Goal: Task Accomplishment & Management: Use online tool/utility

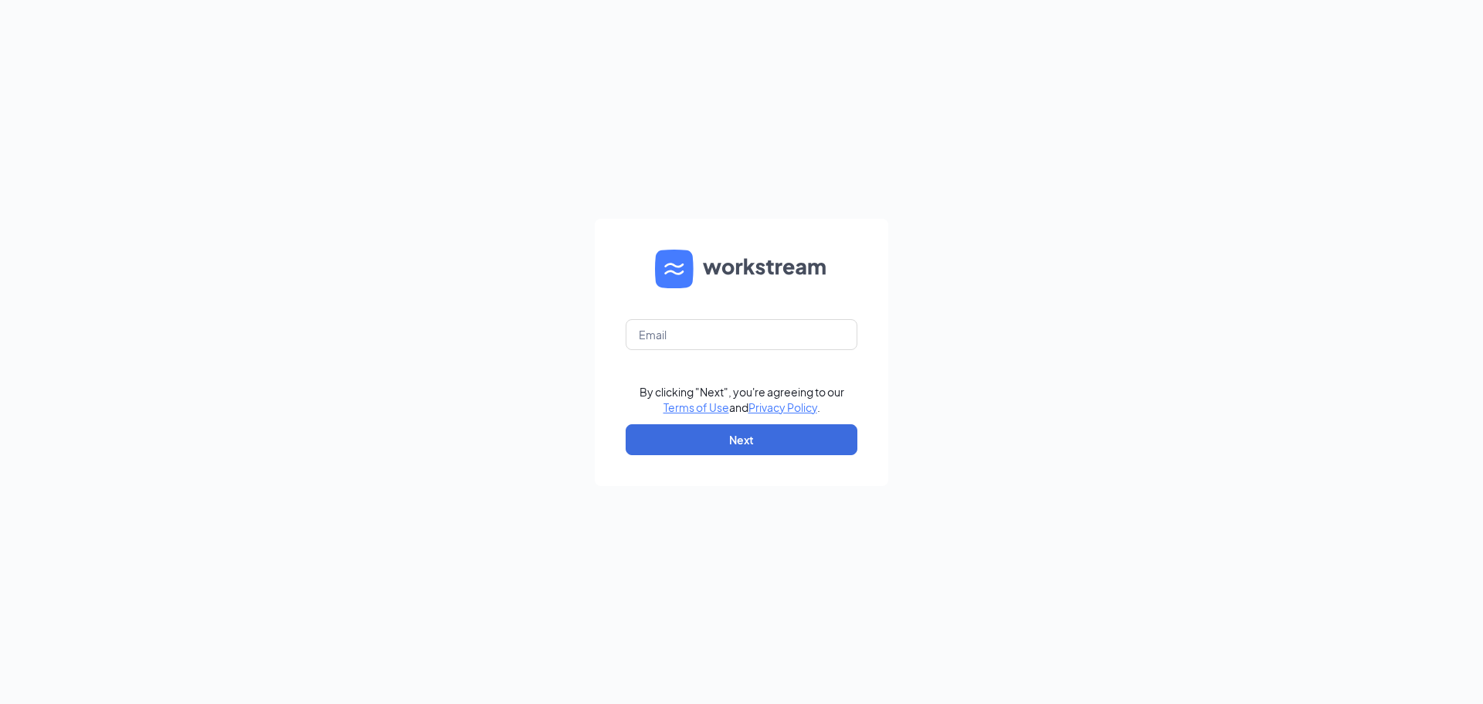
drag, startPoint x: 465, startPoint y: 318, endPoint x: 517, endPoint y: 315, distance: 51.8
click at [468, 318] on div "By clicking "Next", you're agreeing to our Terms of Use and Privacy Policy . Ne…" at bounding box center [741, 352] width 1483 height 704
click at [652, 326] on input "text" at bounding box center [742, 334] width 232 height 31
type input "[EMAIL_ADDRESS][DOMAIN_NAME]"
click at [729, 436] on button "Next" at bounding box center [742, 439] width 232 height 31
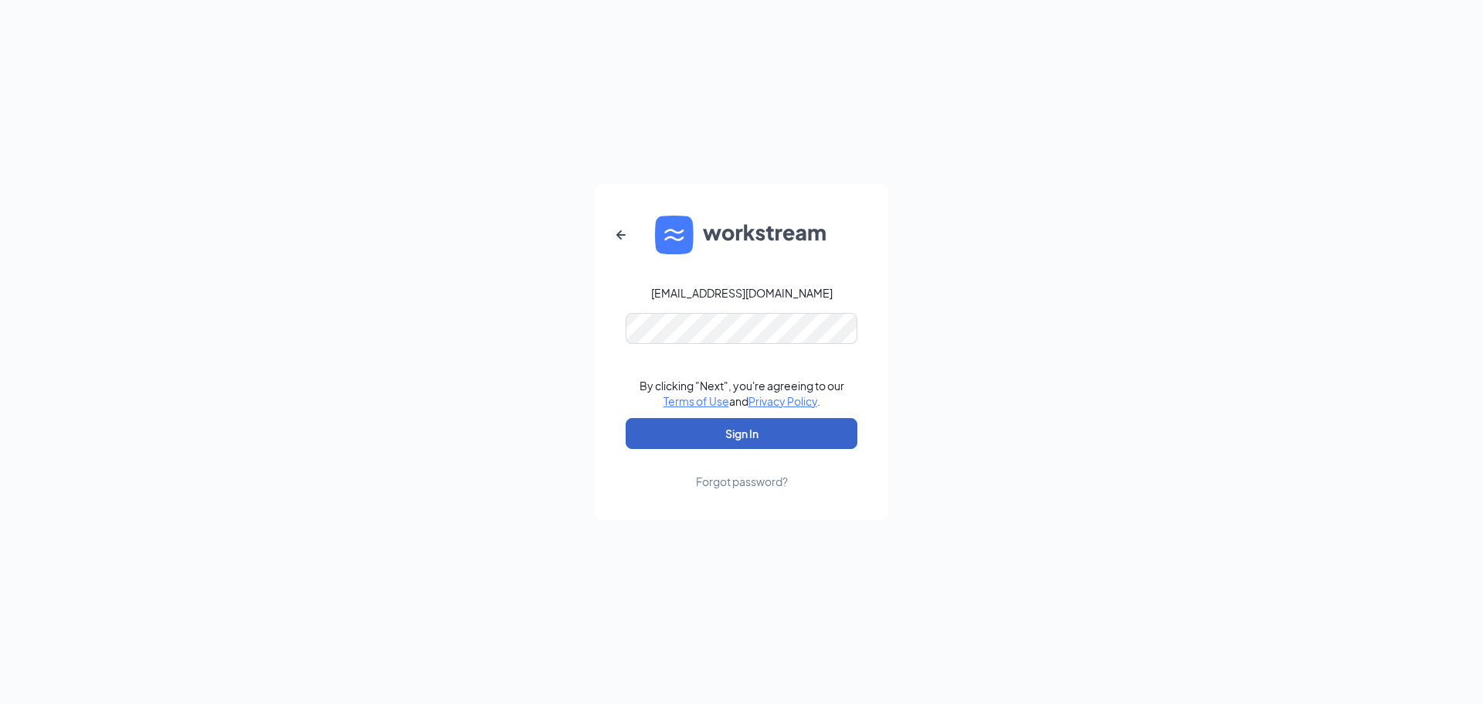
click at [705, 426] on button "Sign In" at bounding box center [742, 433] width 232 height 31
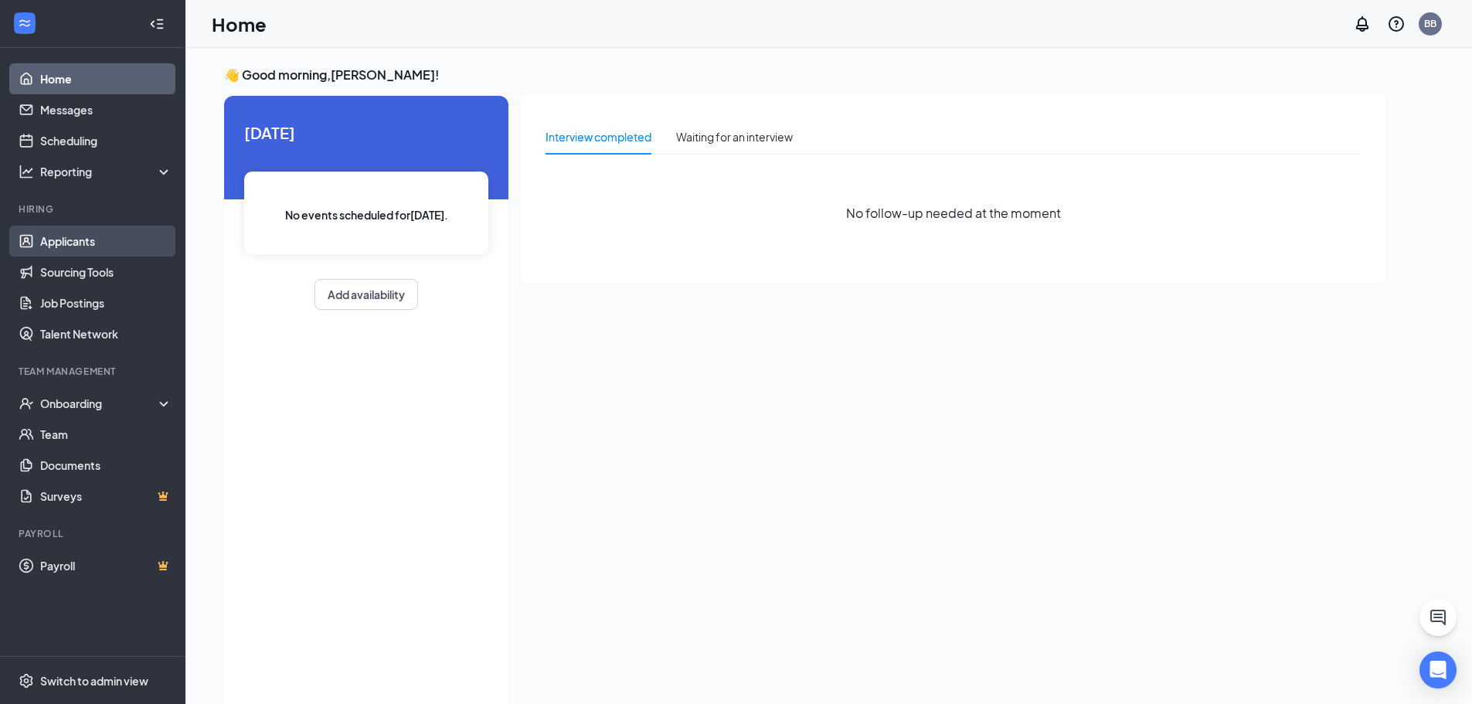
click at [100, 240] on link "Applicants" at bounding box center [106, 241] width 132 height 31
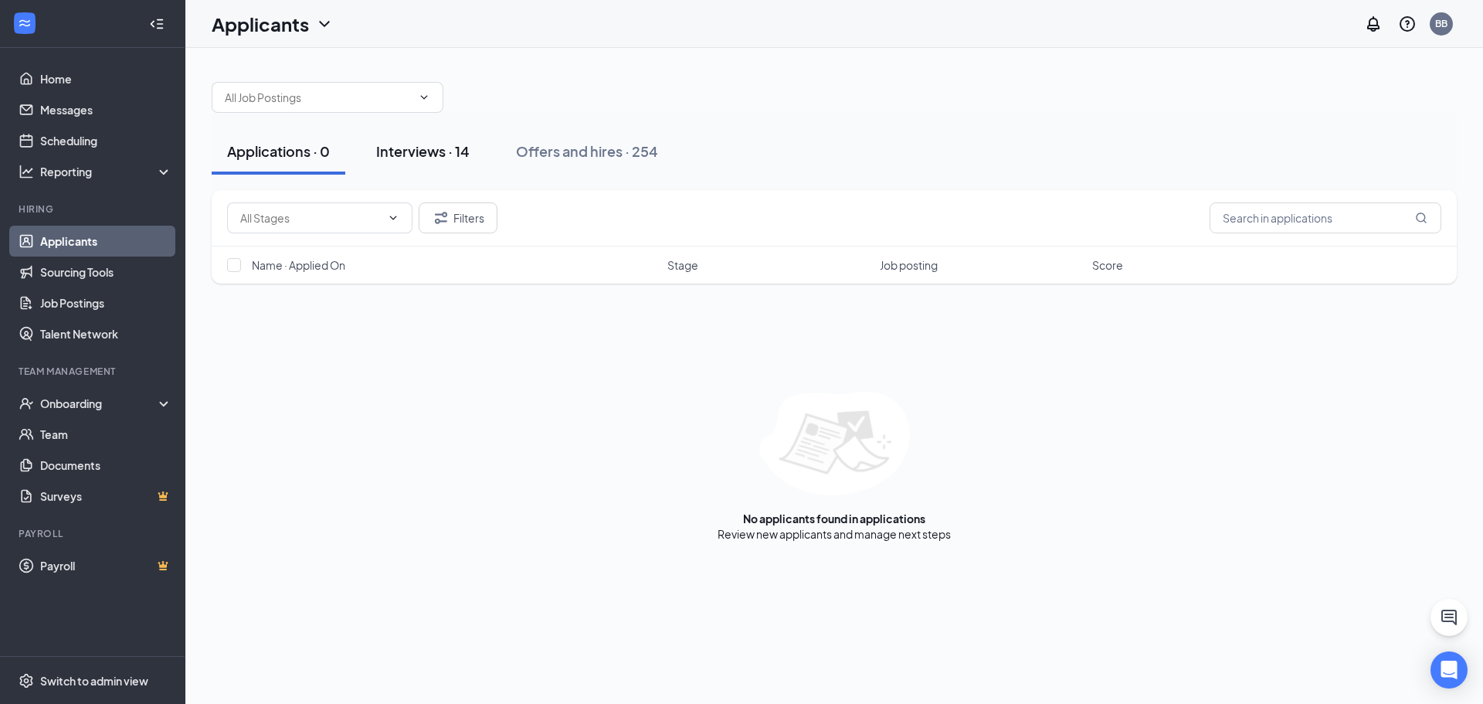
click at [422, 152] on div "Interviews · 14" at bounding box center [422, 150] width 93 height 19
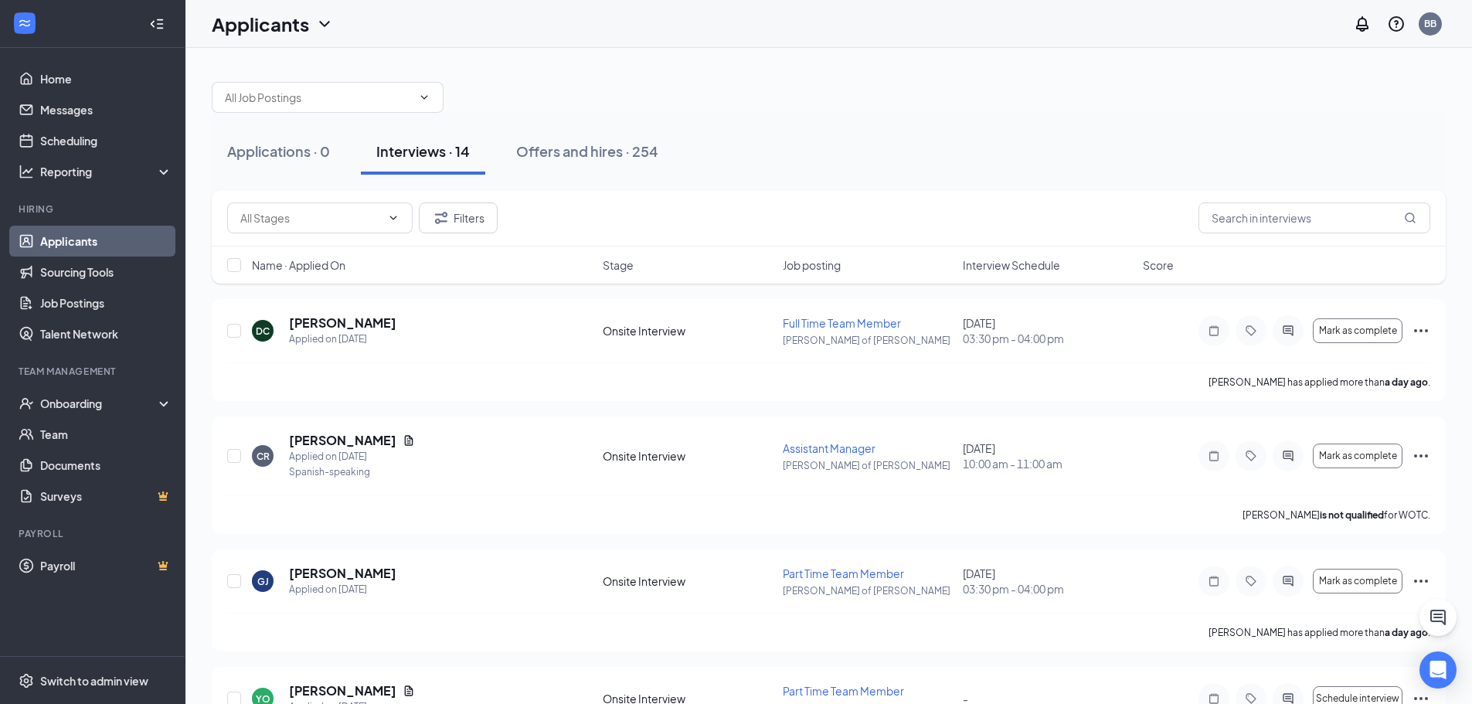
click at [1006, 261] on span "Interview Schedule" at bounding box center [1011, 264] width 97 height 15
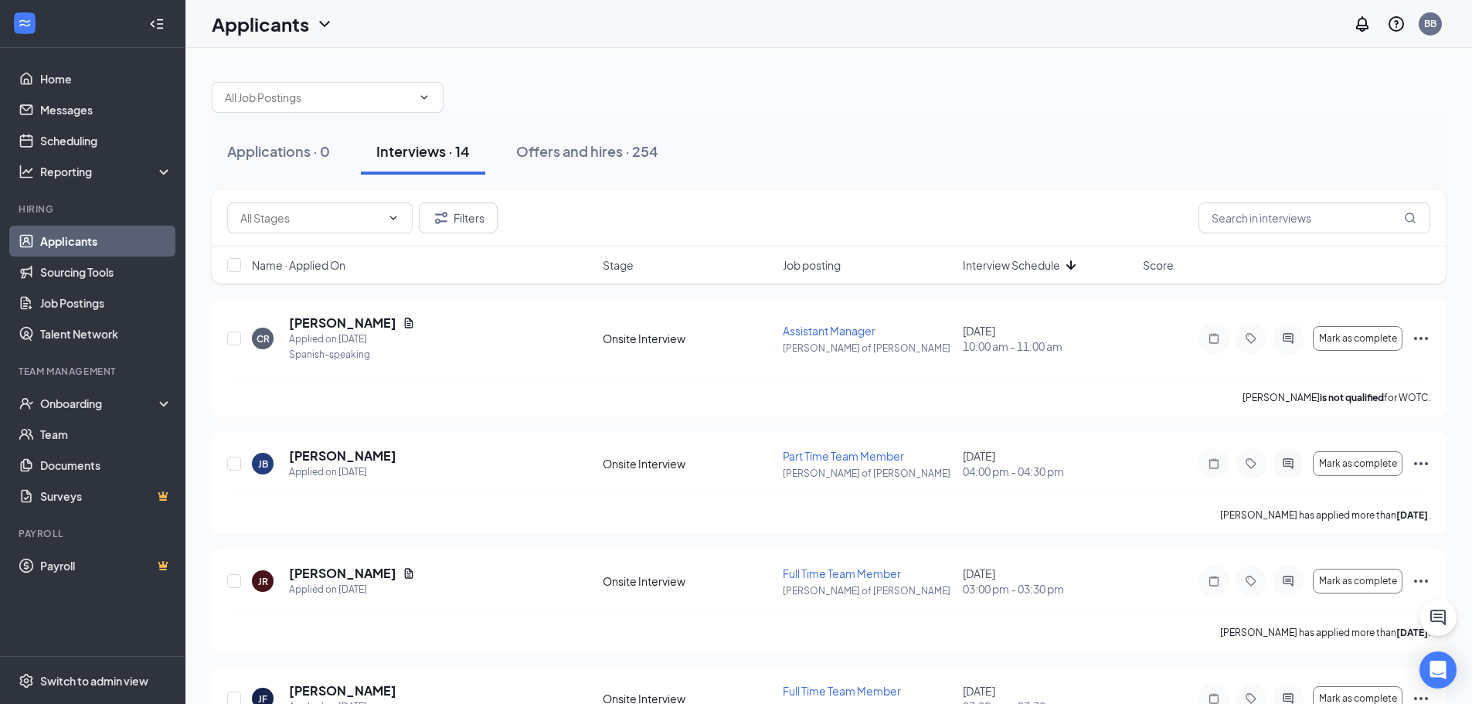
click at [1006, 261] on span "Interview Schedule" at bounding box center [1011, 264] width 97 height 15
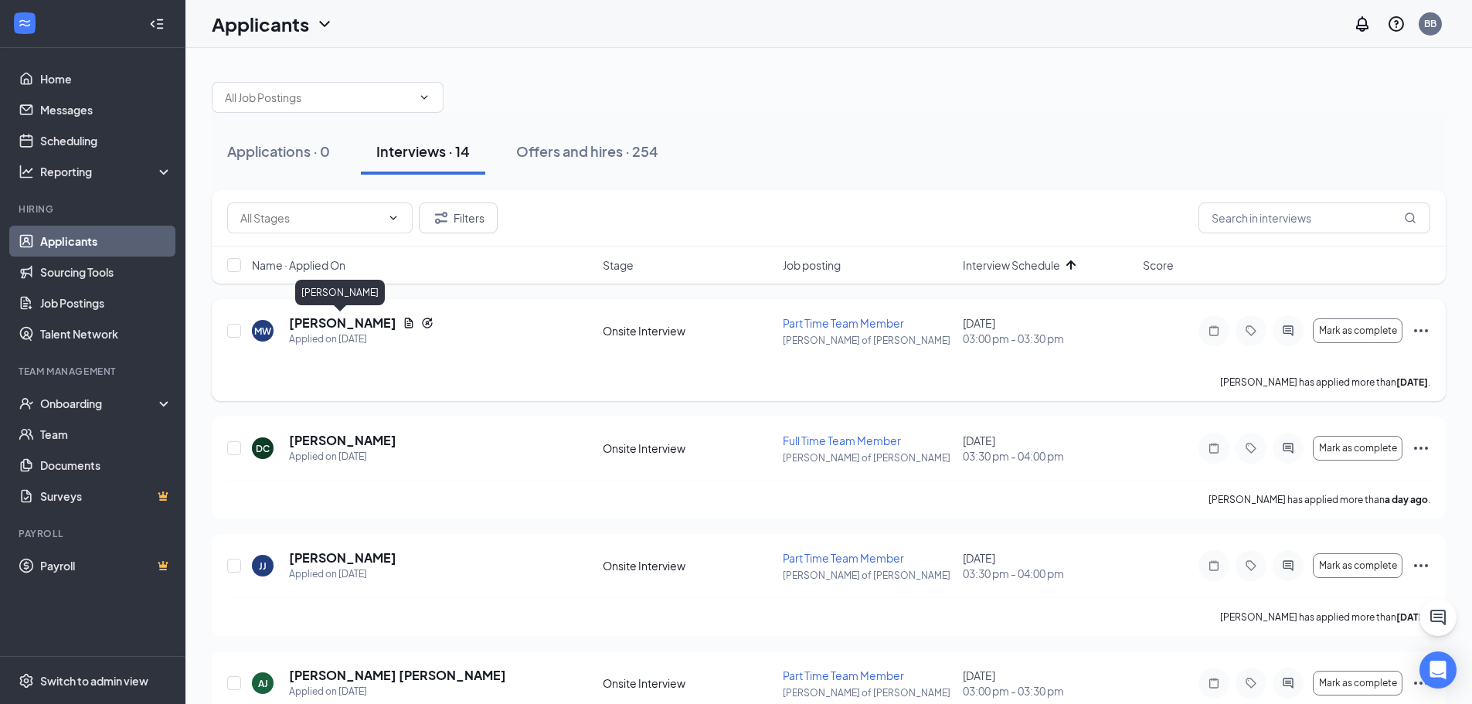
click at [329, 325] on h5 "[PERSON_NAME]" at bounding box center [342, 322] width 107 height 17
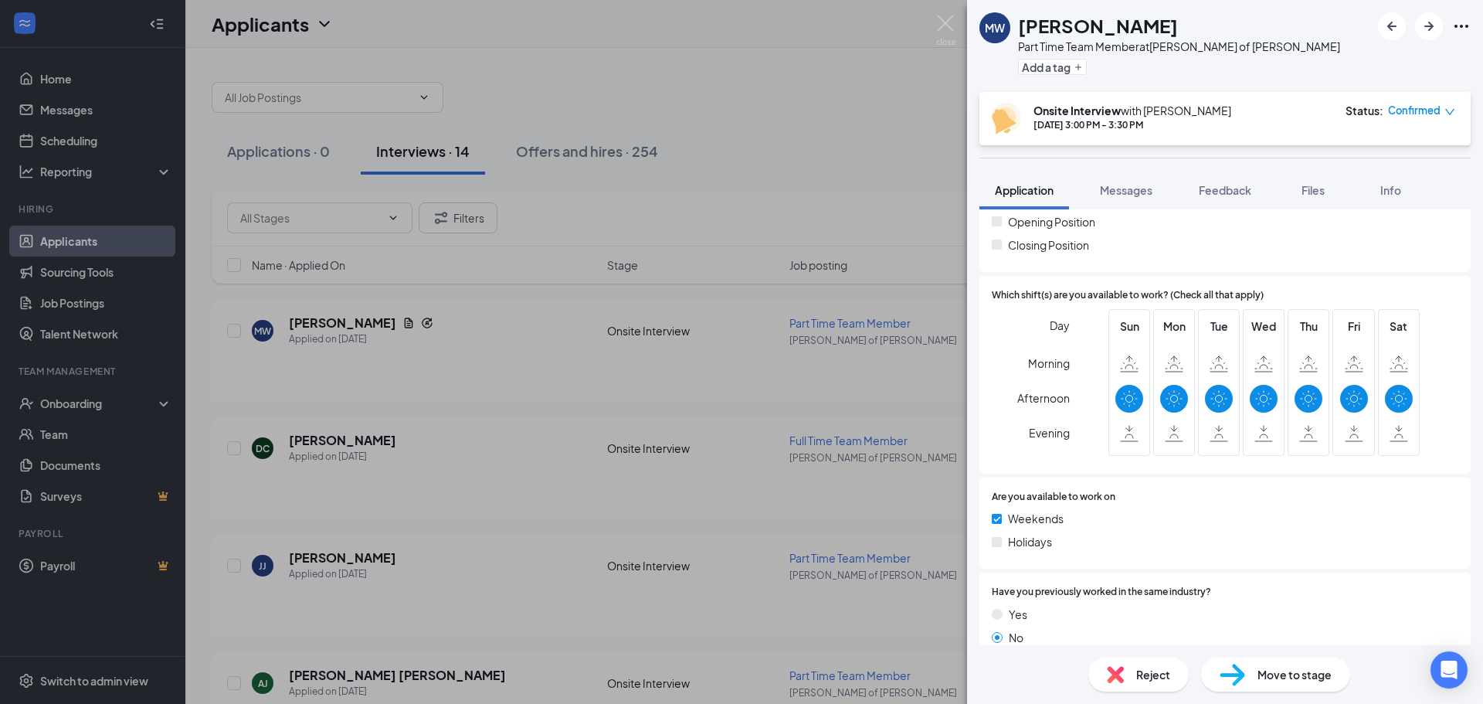
scroll to position [718, 0]
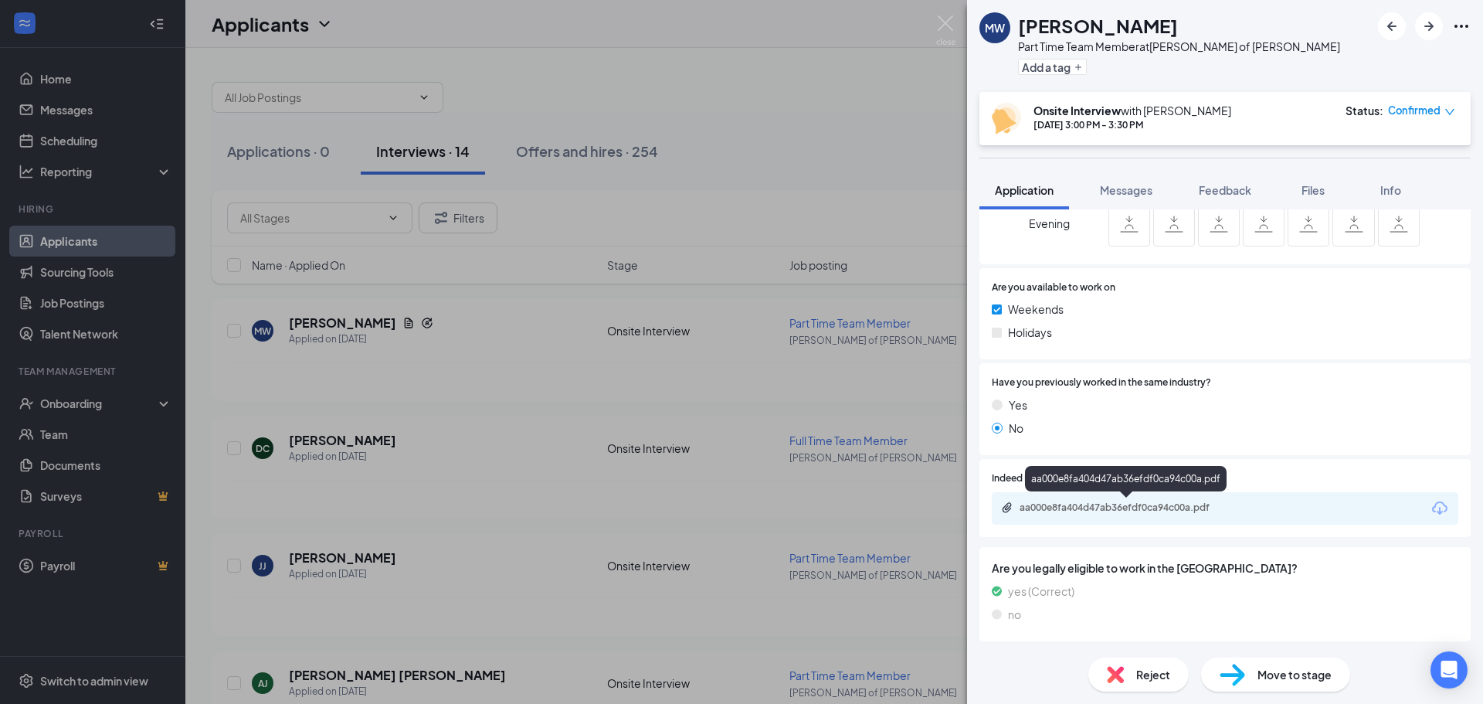
click at [1182, 508] on div "aa000e8fa404d47ab36efdf0ca94c00a.pdf" at bounding box center [1128, 507] width 216 height 12
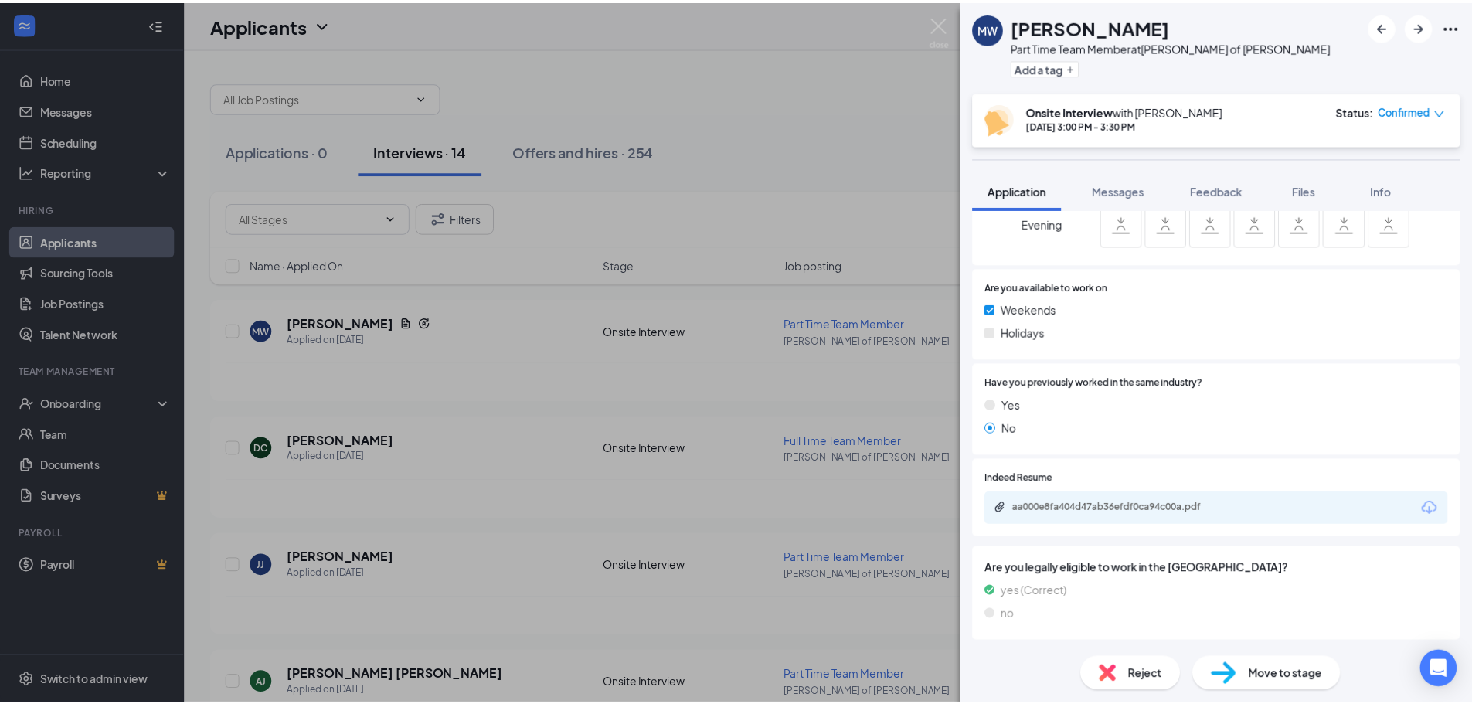
scroll to position [712, 0]
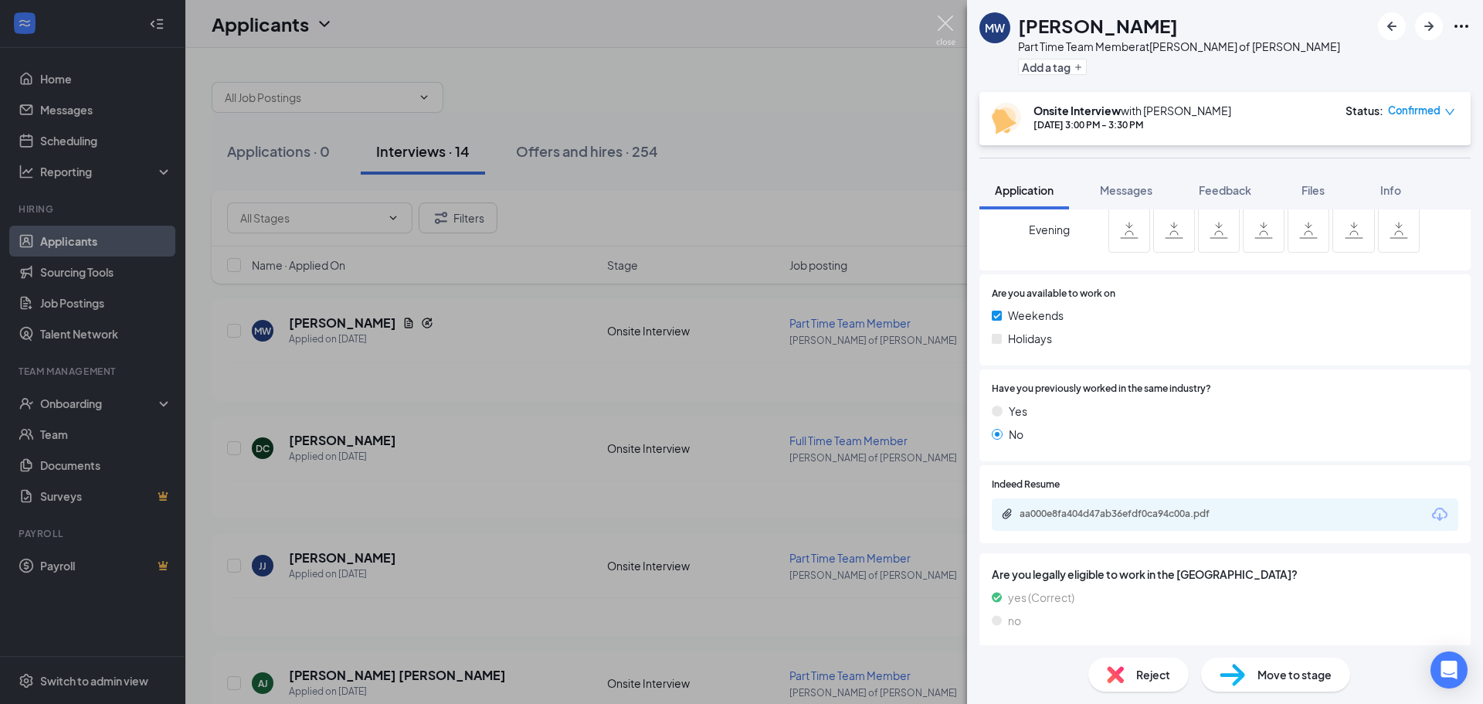
click at [943, 21] on img at bounding box center [945, 30] width 19 height 30
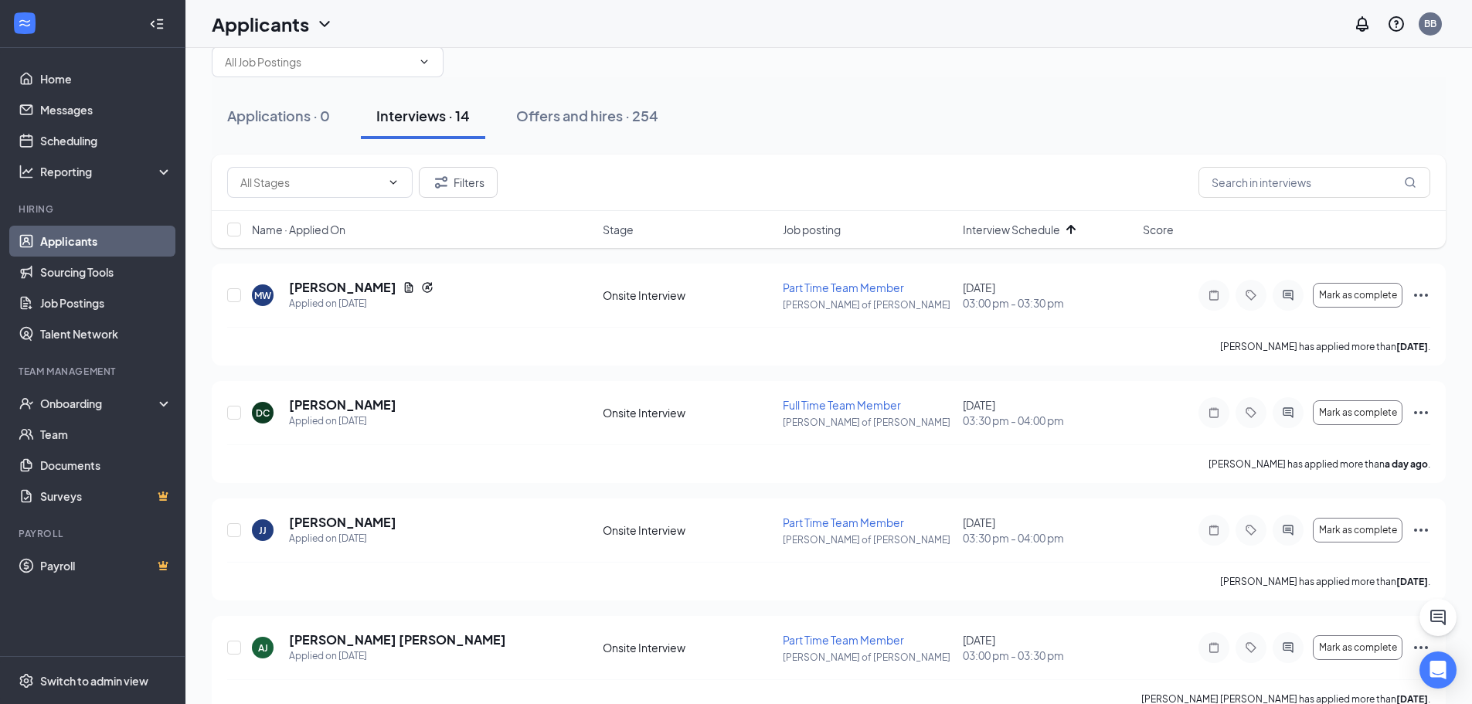
scroll to position [74, 0]
